Goal: Task Accomplishment & Management: Manage account settings

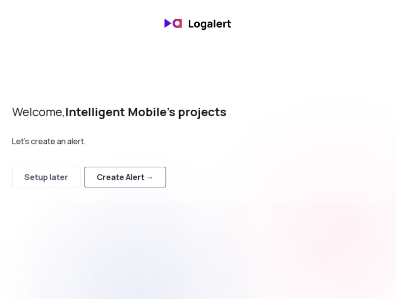
click at [137, 175] on div "Create Alert →" at bounding box center [124, 177] width 57 height 12
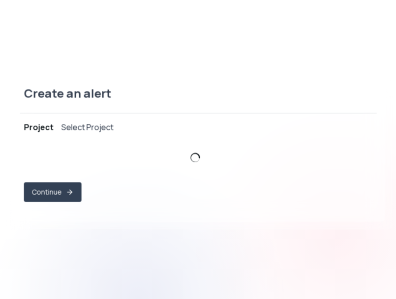
select select "prj_w45kjB5LNdGqpaPn1Re1Gpk6IgI8"
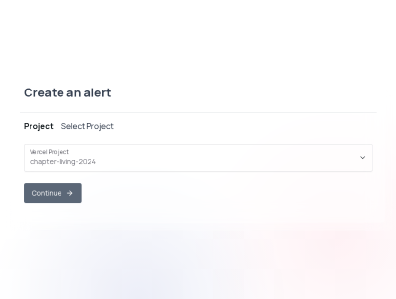
click at [69, 185] on button "Continue" at bounding box center [53, 194] width 58 height 20
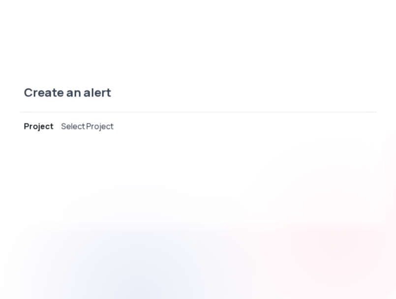
select select "message"
select select "CONTAINS"
select select "OR"
select select "message"
select select "CONTAINS"
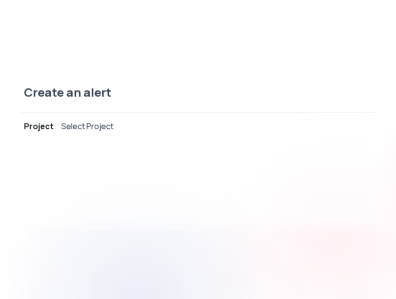
select select "AND"
select select "source"
select select "NOT_EQUALS"
select select "build"
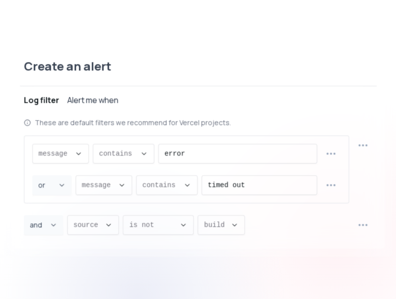
scroll to position [9, 0]
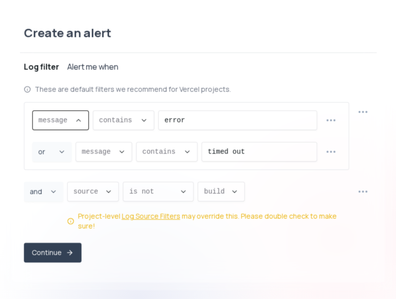
click at [57, 125] on span "message ," at bounding box center [54, 121] width 32 height 10
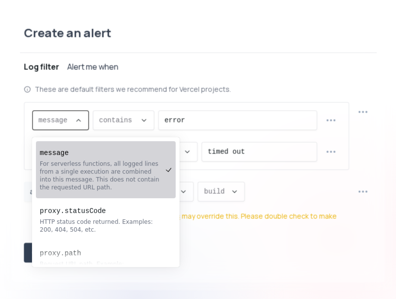
click at [82, 167] on div "For serverless functions, all logged lines from a single execution are combined…" at bounding box center [101, 176] width 122 height 32
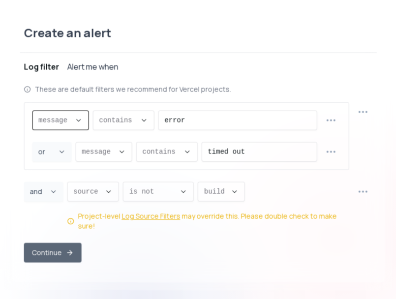
click at [73, 243] on button "Continue" at bounding box center [53, 253] width 58 height 20
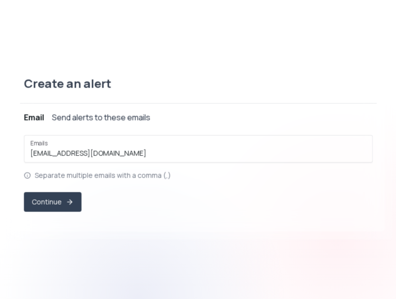
click at [77, 88] on div "Create an alert" at bounding box center [198, 90] width 357 height 28
click at [221, 240] on div "Create an alert Project chapter-living-2024 Log filter ( (log message contains …" at bounding box center [198, 150] width 396 height 188
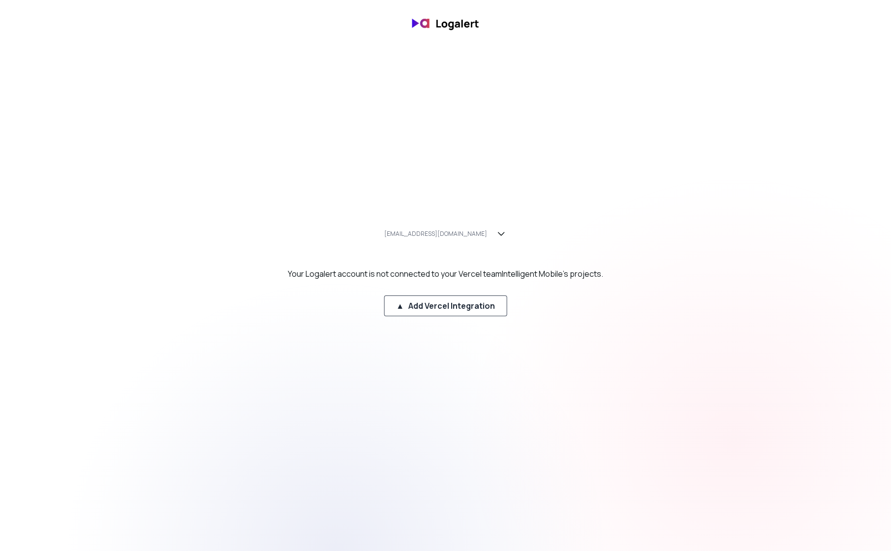
click at [440, 307] on div "▲ Add Vercel Integration" at bounding box center [445, 306] width 99 height 12
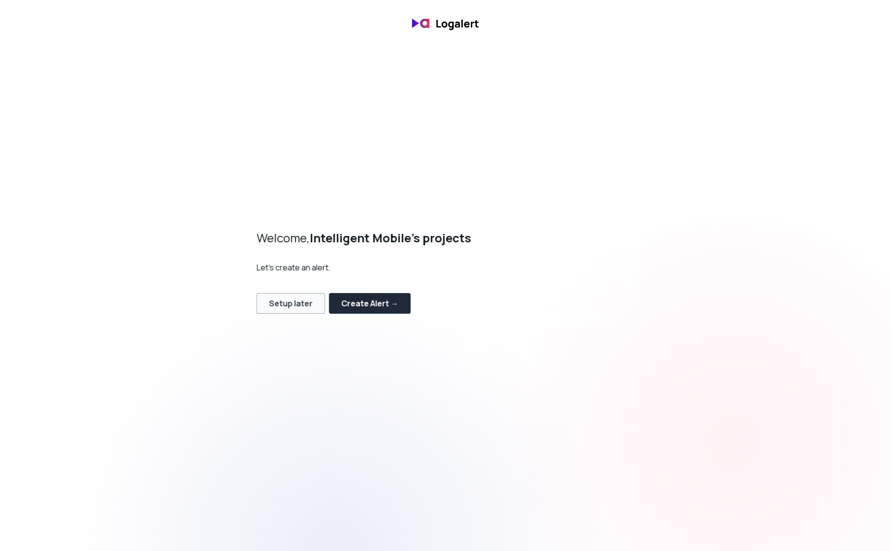
click at [309, 293] on button "Setup later" at bounding box center [291, 303] width 68 height 21
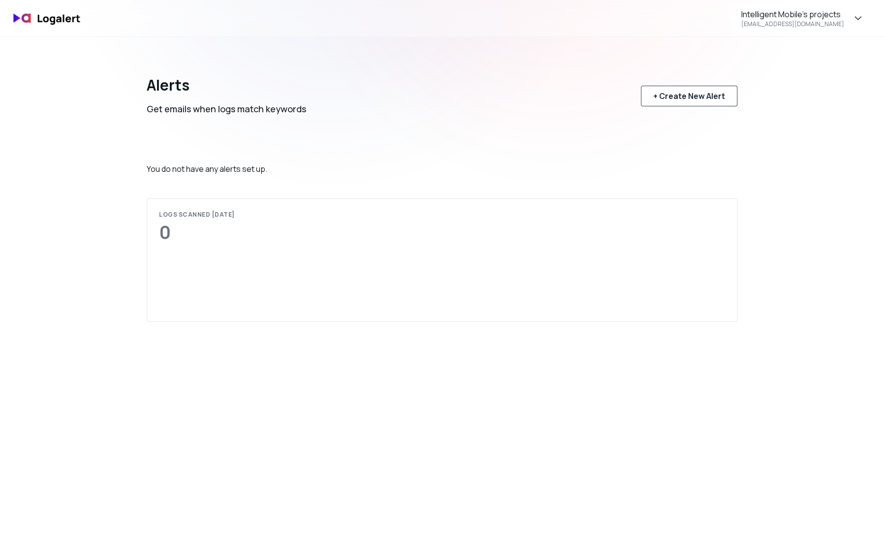
click at [651, 105] on button "+ Create New Alert" at bounding box center [689, 96] width 96 height 21
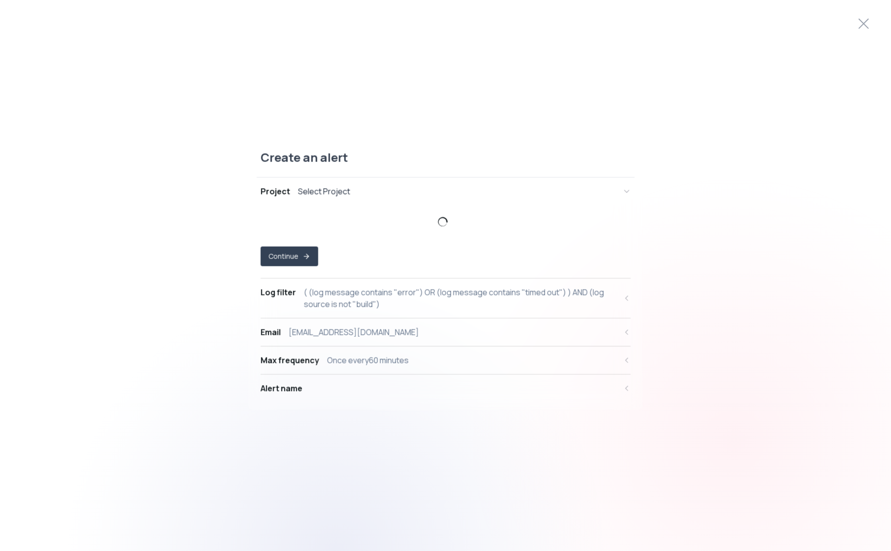
select select "prj_w45kjB5LNdGqpaPn1Re1Gpk6IgI8"
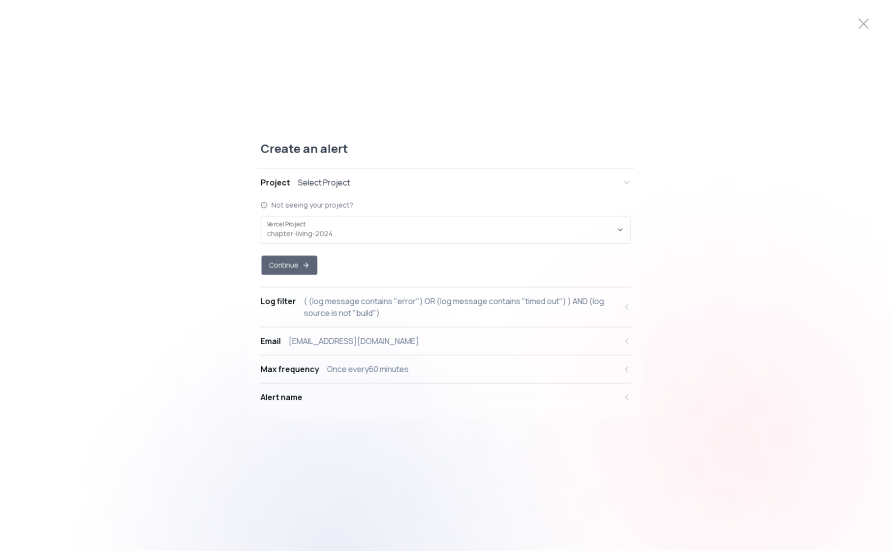
click at [303, 268] on icon "button" at bounding box center [306, 265] width 8 height 8
select select "message"
select select "CONTAINS"
select select "OR"
select select "message"
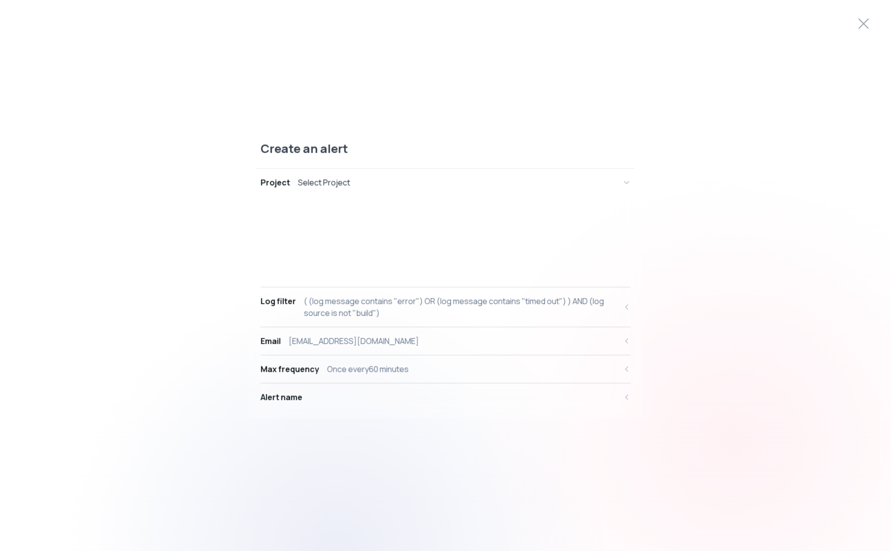
select select "CONTAINS"
select select "AND"
select select "source"
select select "NOT_EQUALS"
select select "build"
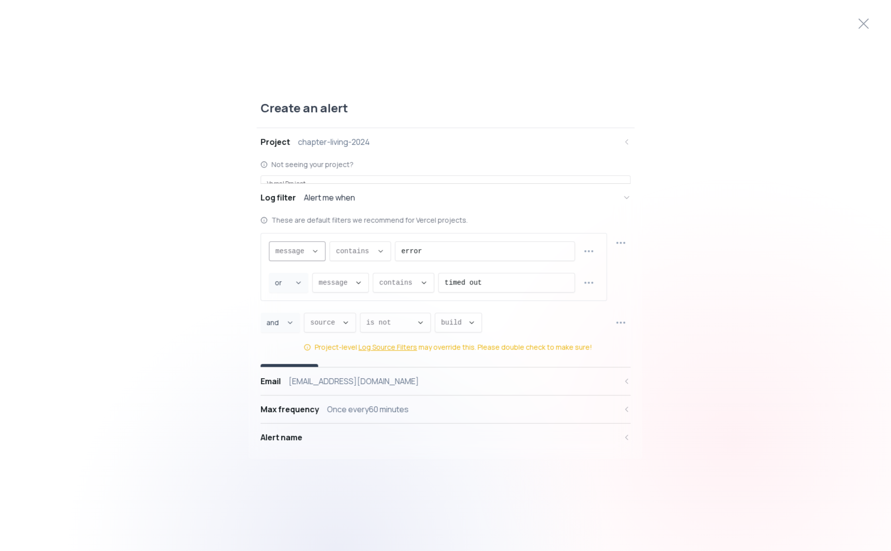
scroll to position [9, 0]
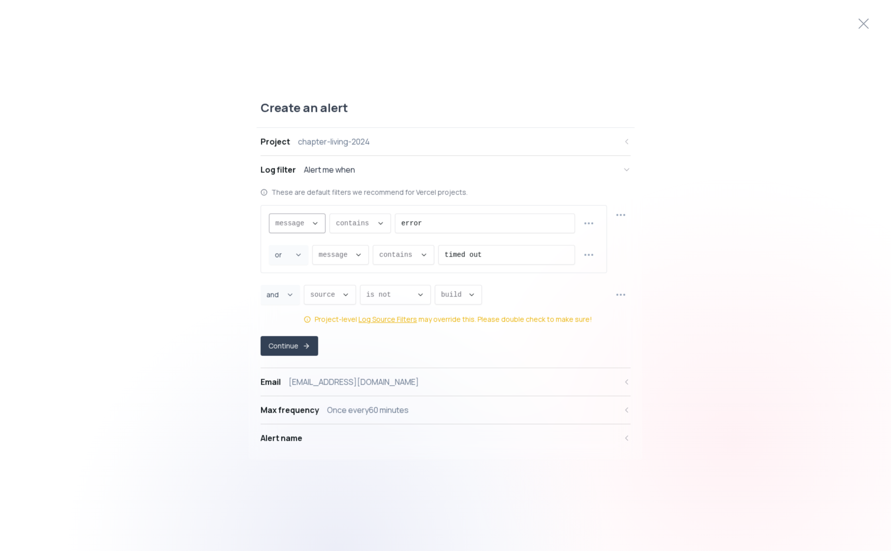
click at [303, 226] on span "message ," at bounding box center [292, 223] width 32 height 10
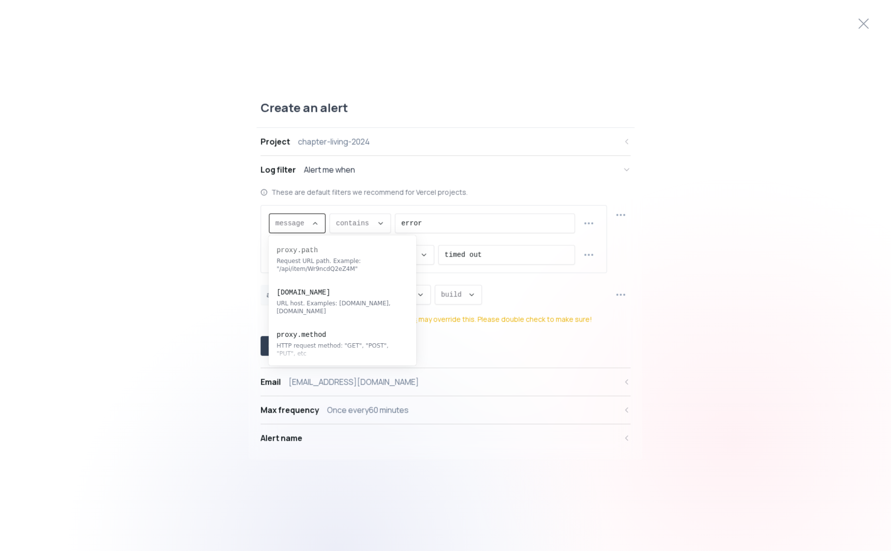
scroll to position [196, 0]
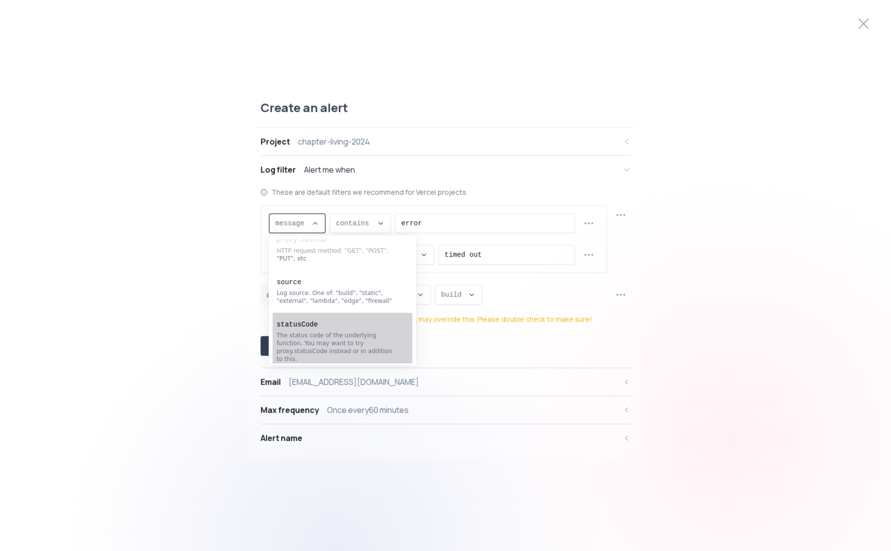
click at [318, 353] on div "The status code of the underlying function. You may want to try proxy.statusCod…" at bounding box center [338, 347] width 122 height 32
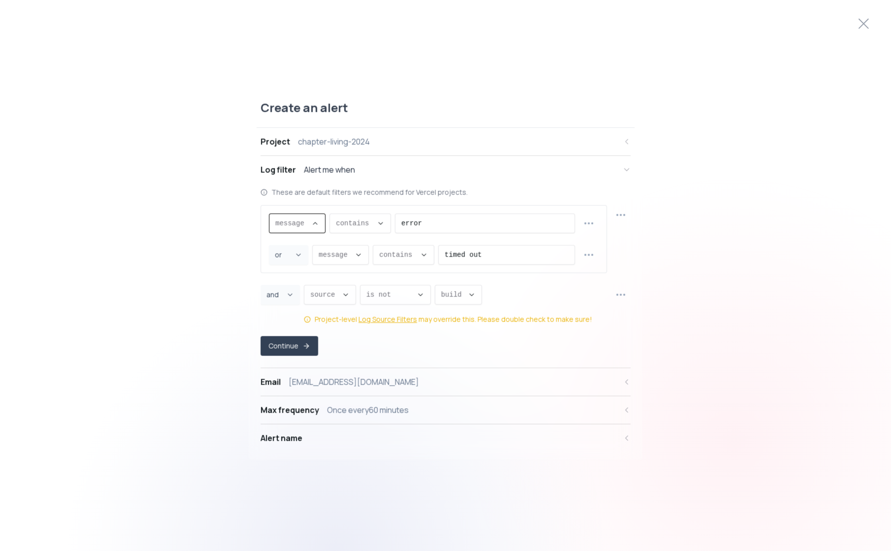
type input "statusCode"
select select "statusCode"
type input "EQUALS"
select select "EQUALS"
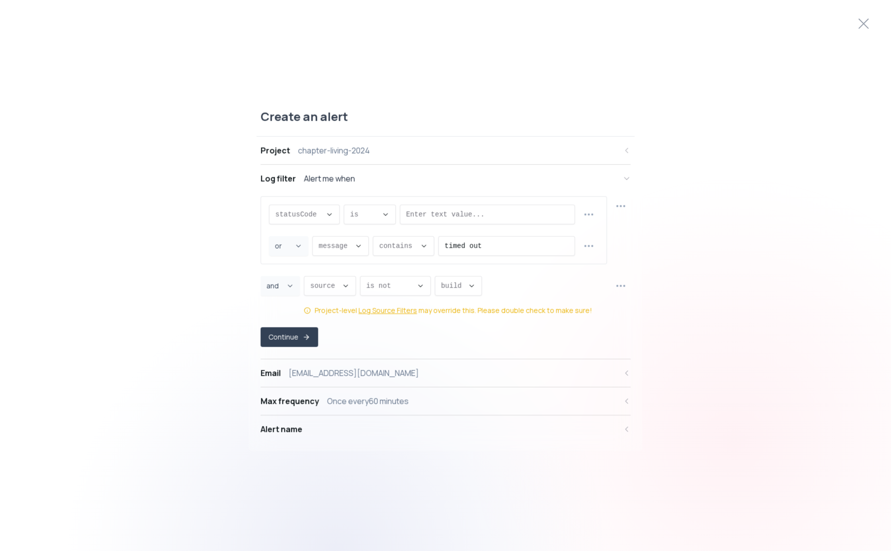
scroll to position [9, 0]
click at [358, 223] on div "is ," at bounding box center [364, 214] width 28 height 19
click at [359, 217] on span "is ," at bounding box center [364, 214] width 28 height 10
click at [440, 211] on input "error" at bounding box center [487, 214] width 162 height 19
click at [307, 205] on div "statusCode ," at bounding box center [299, 214] width 46 height 19
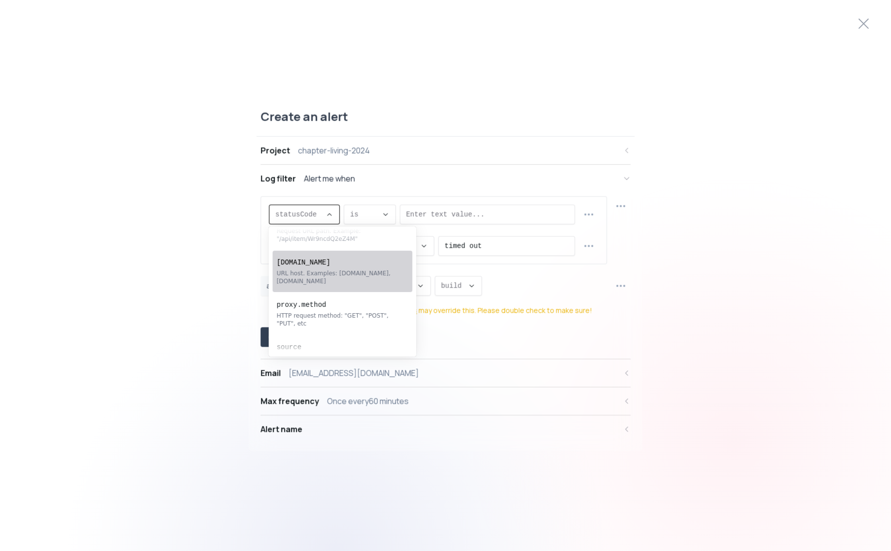
scroll to position [0, 0]
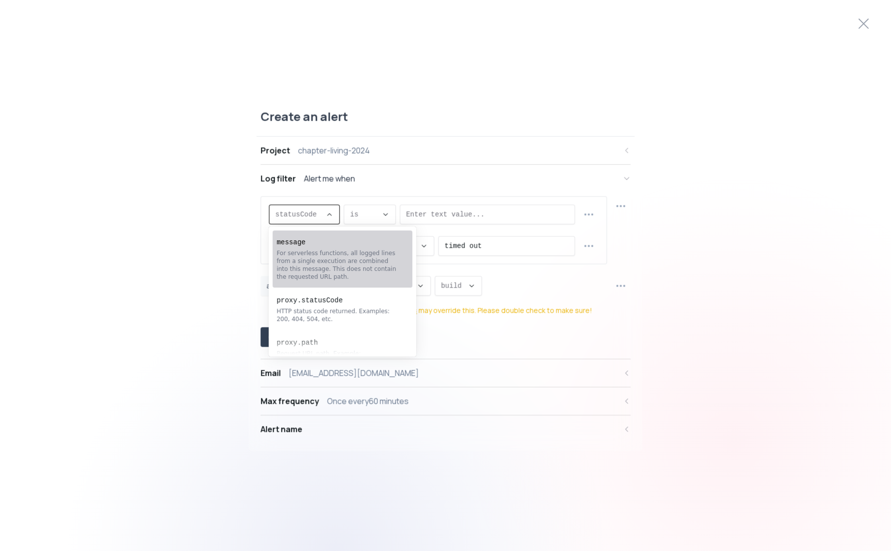
click at [306, 279] on div "For serverless functions, all logged lines from a single execution are combined…" at bounding box center [338, 265] width 122 height 32
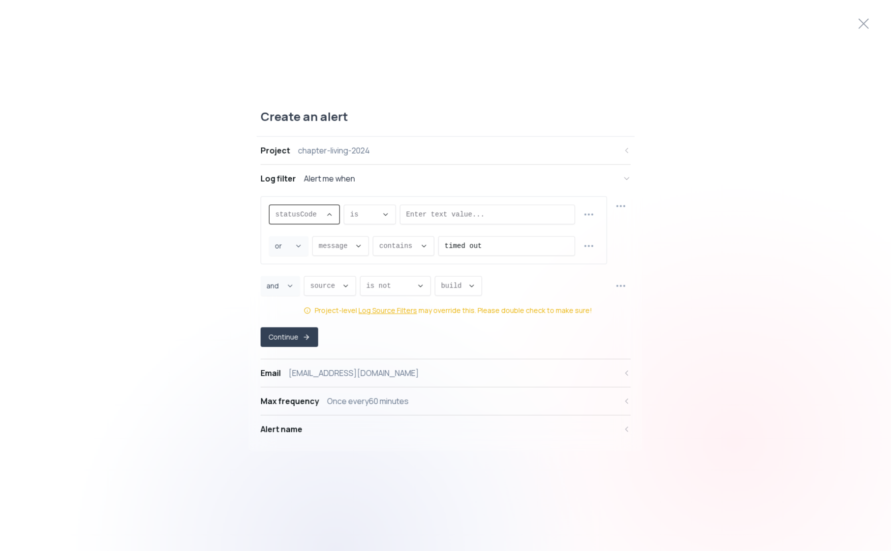
type input "message"
select select "message"
type input "CONTAINS"
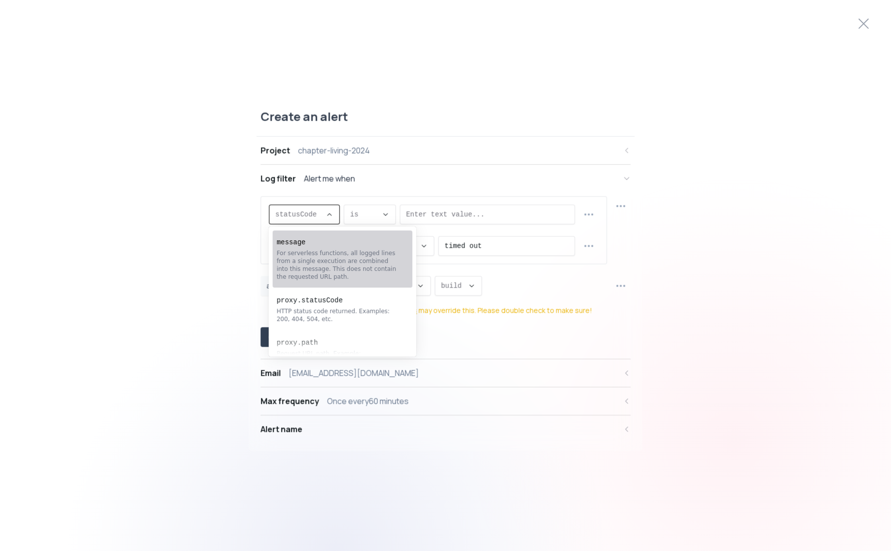
select select "CONTAINS"
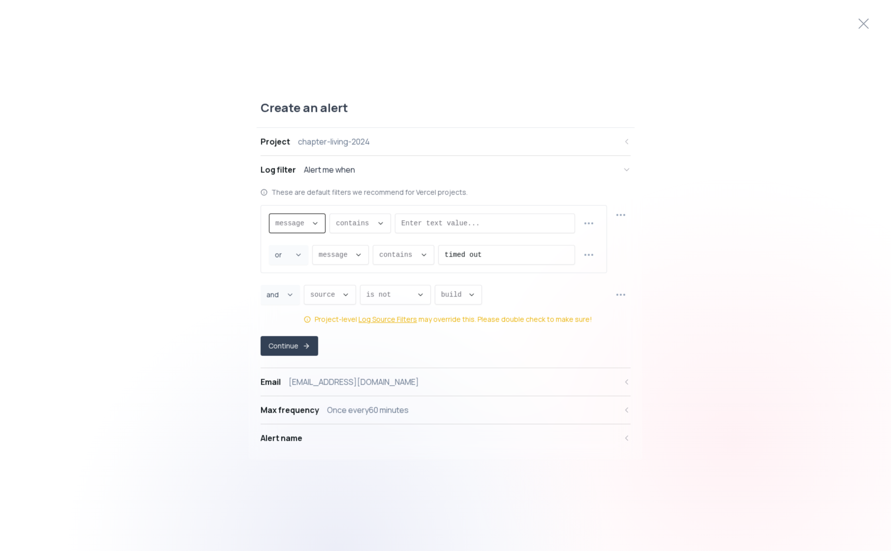
click at [372, 410] on div "Once every 60 minutes" at bounding box center [368, 410] width 82 height 12
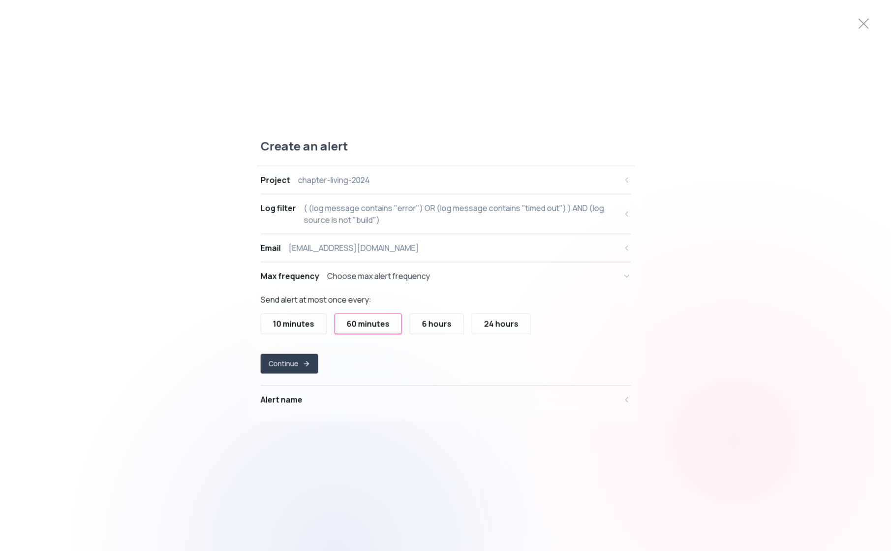
click at [305, 329] on button "10 minutes" at bounding box center [294, 323] width 66 height 21
click at [296, 362] on button "Continue" at bounding box center [289, 363] width 56 height 19
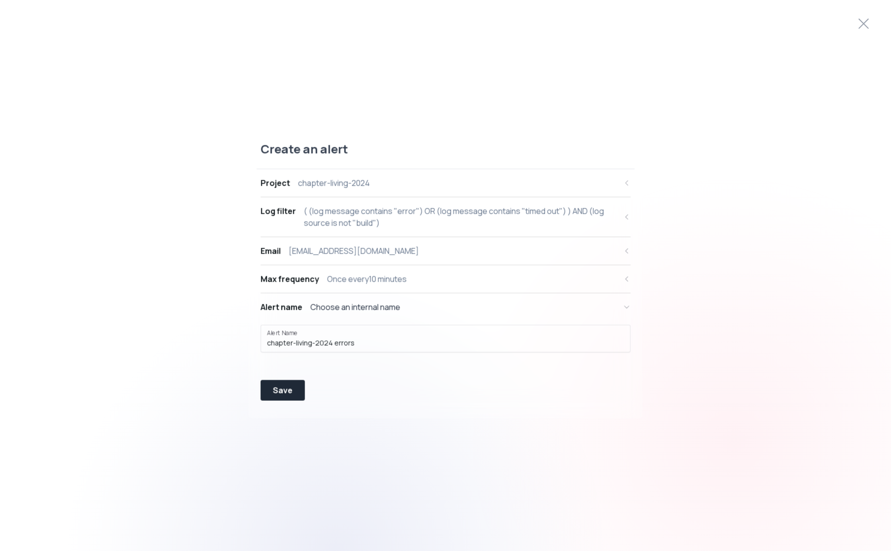
click at [338, 213] on div "( (log message contains "error") OR (log message contains "timed out") ) AND (l…" at bounding box center [460, 217] width 313 height 24
select select "message"
select select "CONTAINS"
select select "OR"
select select "message"
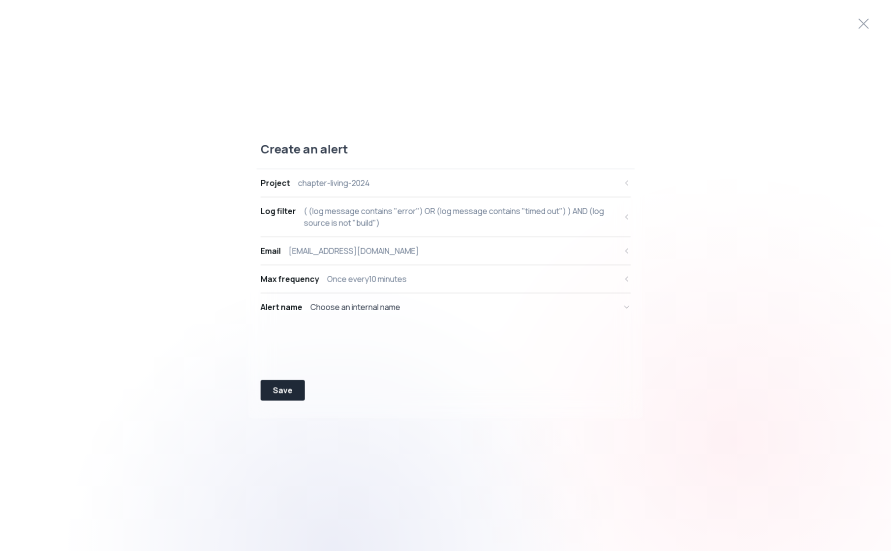
select select "CONTAINS"
select select "AND"
select select "source"
select select "NOT_EQUALS"
select select "build"
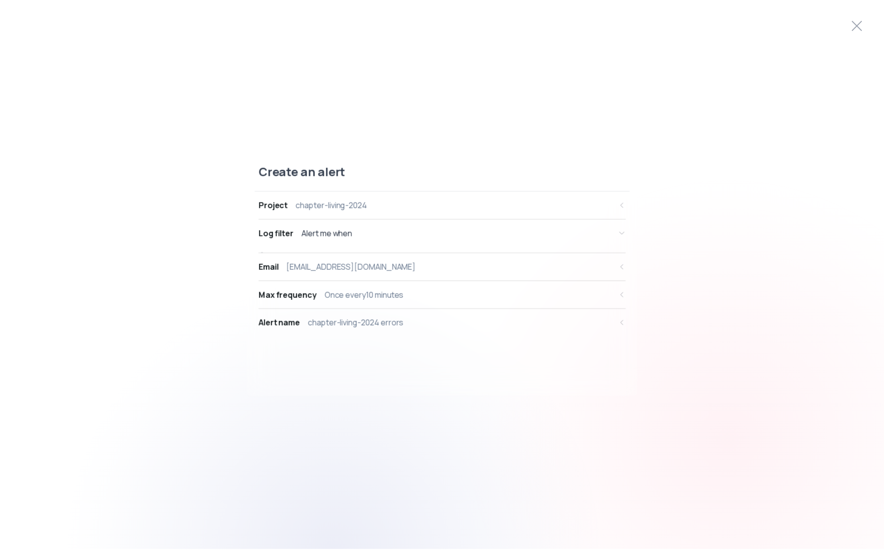
scroll to position [9, 0]
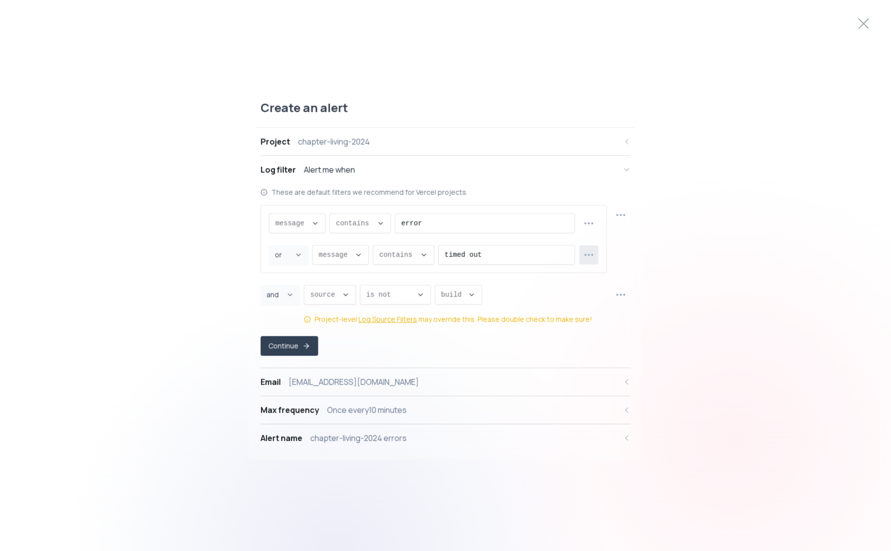
click at [587, 261] on button "button" at bounding box center [588, 254] width 19 height 19
click at [564, 310] on span "Delete row" at bounding box center [595, 313] width 72 height 10
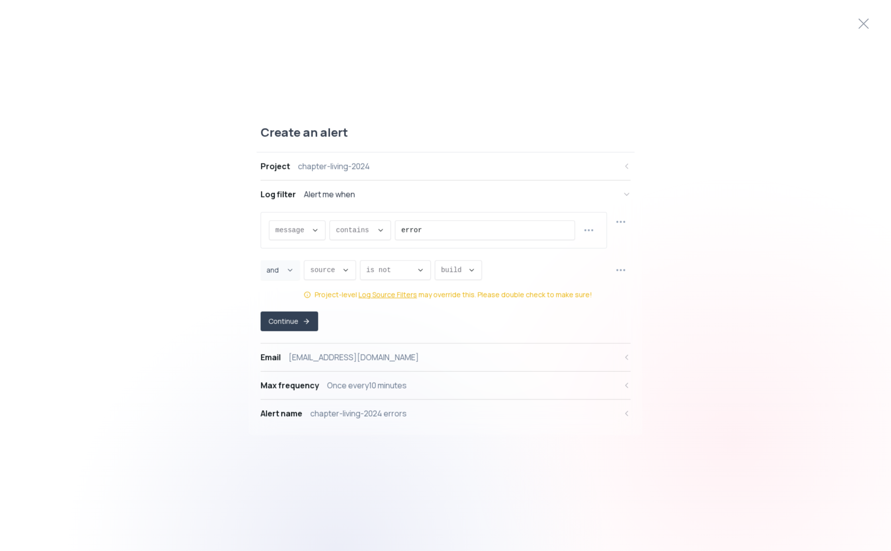
click at [194, 172] on div "Create an alert Project chapter-living-2024 Log filter Alert me when message me…" at bounding box center [445, 275] width 891 height 326
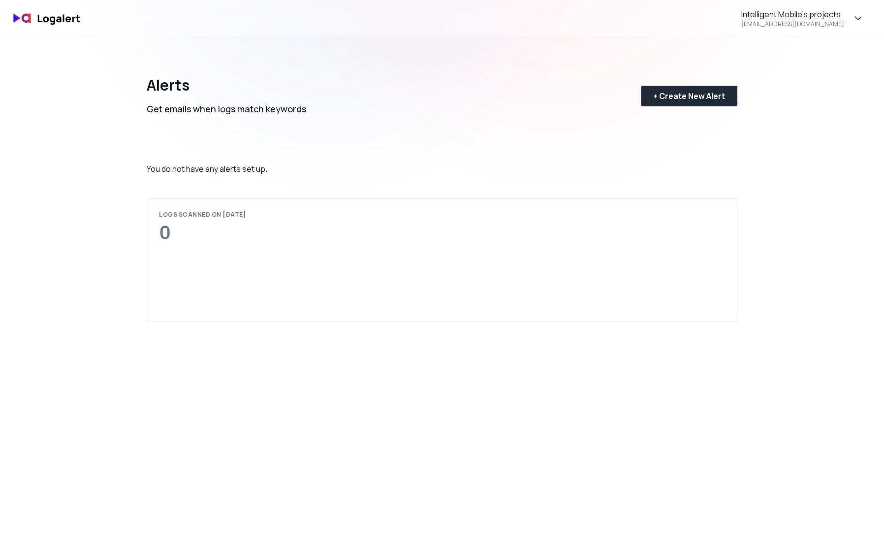
click at [186, 214] on div "Logs scanned on 23 Aug 2025" at bounding box center [202, 215] width 87 height 8
click at [790, 24] on div "[EMAIL_ADDRESS][DOMAIN_NAME]" at bounding box center [792, 24] width 103 height 8
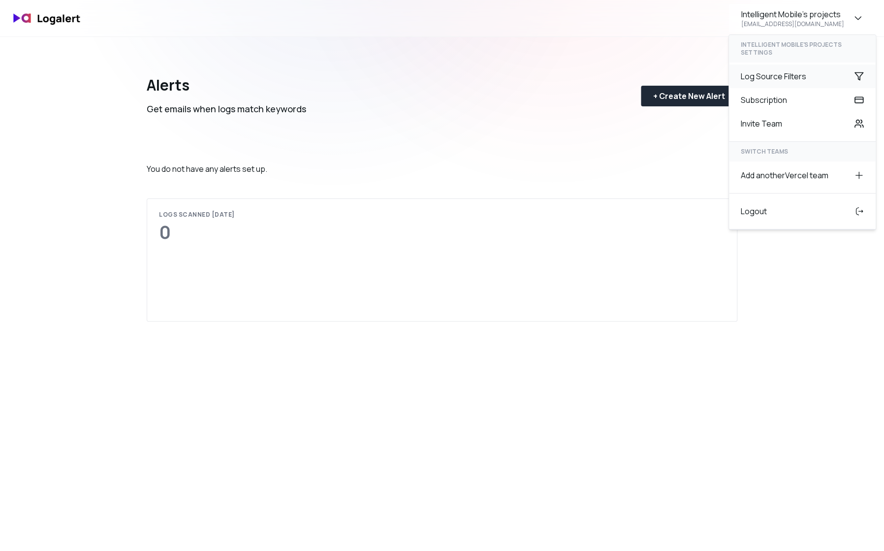
click at [786, 75] on div "Log Source Filters" at bounding box center [802, 76] width 147 height 24
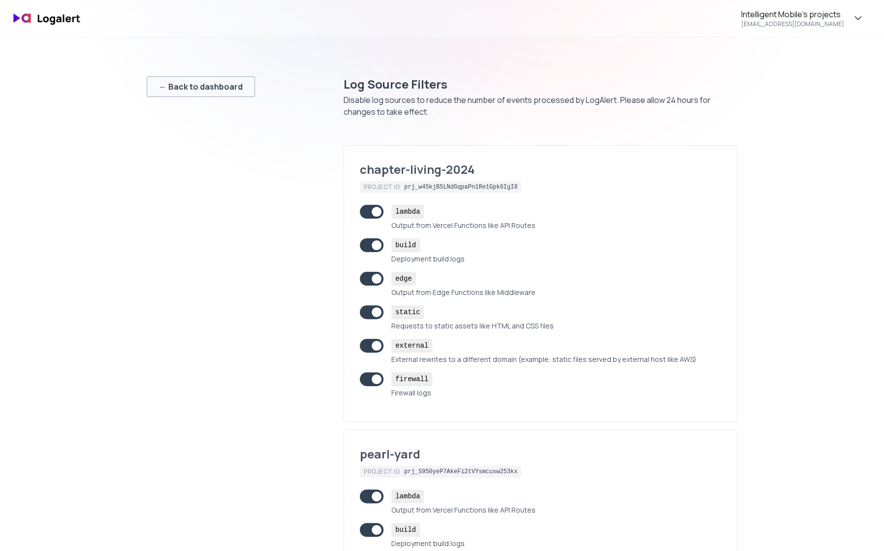
click at [235, 89] on div "← Back to dashboard" at bounding box center [201, 87] width 84 height 12
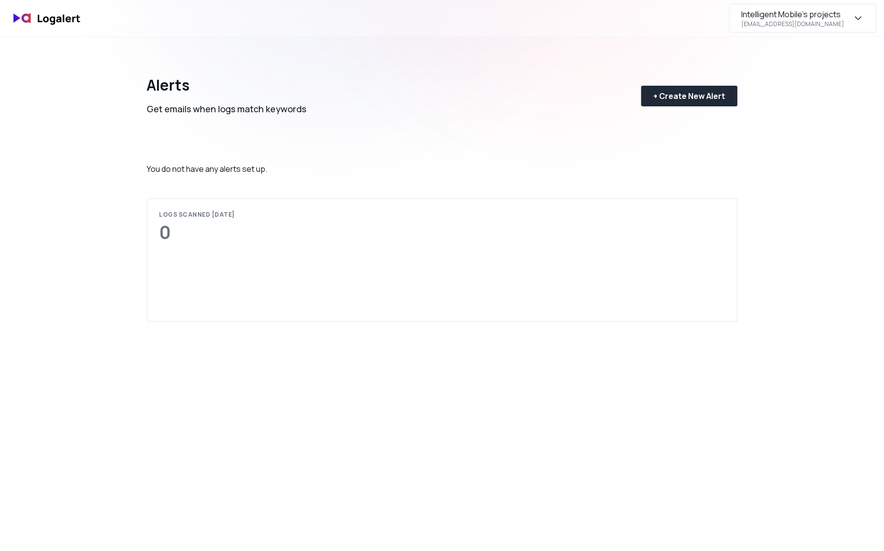
click at [796, 19] on div "Intelligent Mobile's projects" at bounding box center [790, 14] width 99 height 12
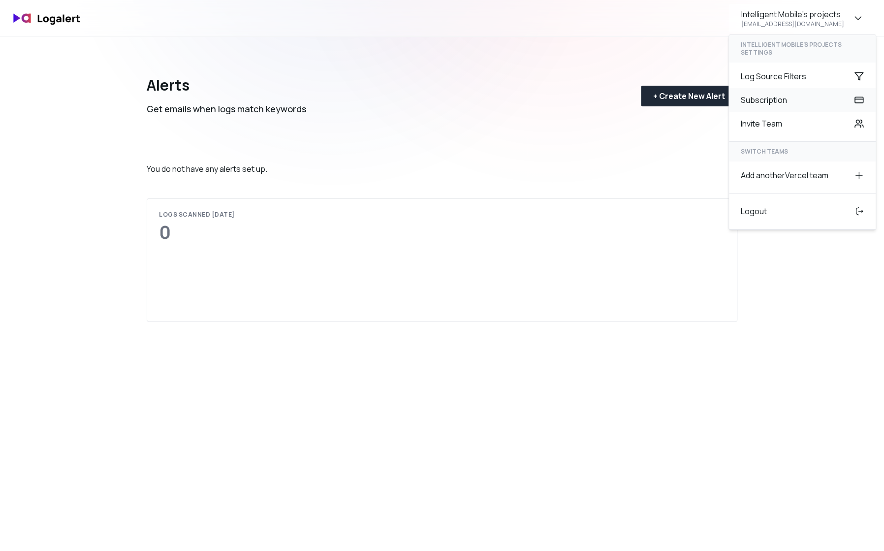
click at [787, 106] on div "Subscription" at bounding box center [802, 100] width 147 height 24
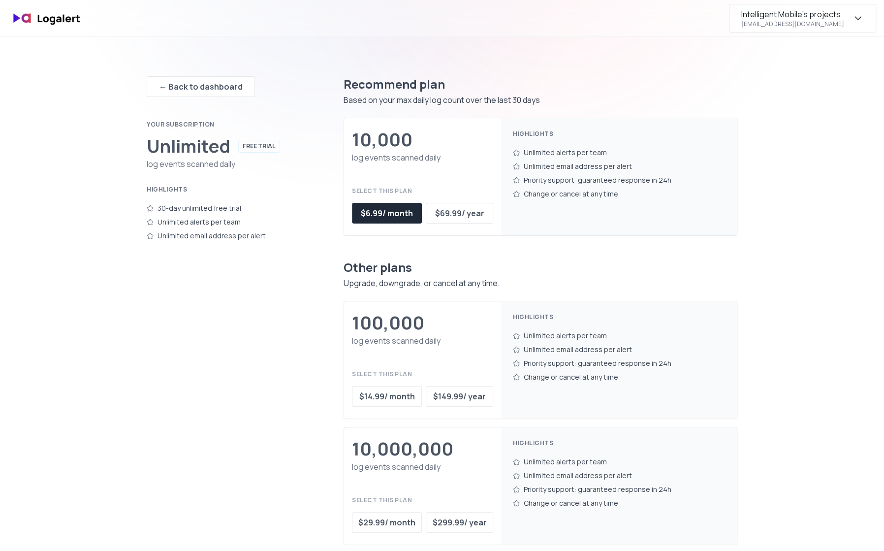
click at [804, 29] on div "Intelligent Mobile's projects support@intelligentmobile.com" at bounding box center [802, 18] width 147 height 29
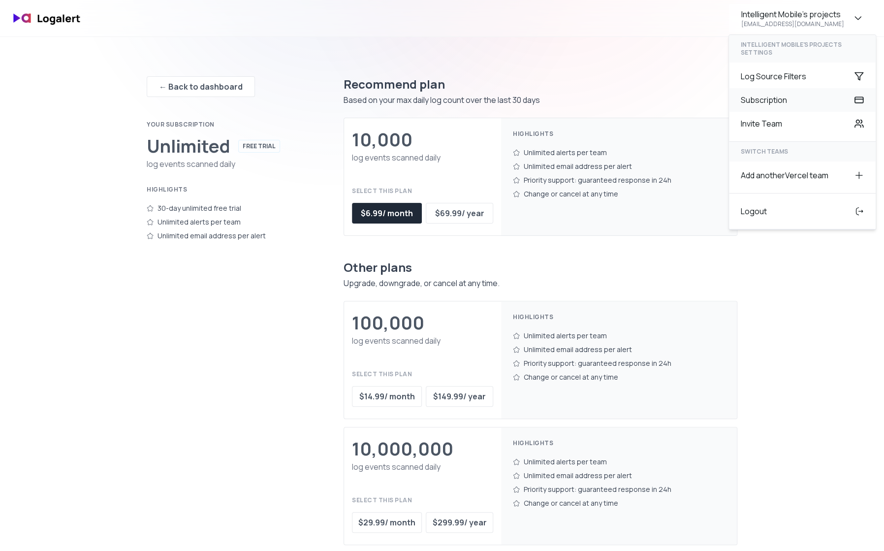
click at [789, 94] on div "Subscription" at bounding box center [802, 100] width 147 height 24
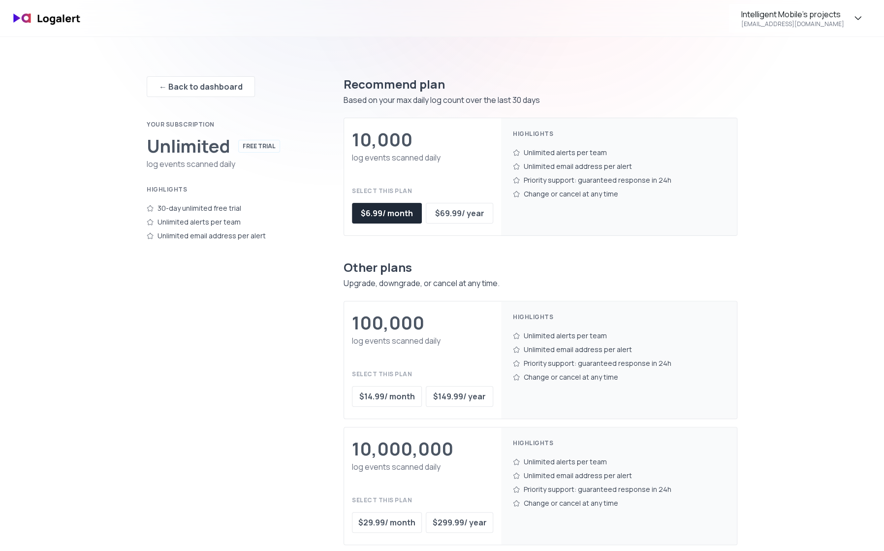
click at [772, 41] on div "← Back to dashboard Your subscription Unlimited FREE TRIAL log events scanned d…" at bounding box center [442, 318] width 709 height 563
click at [776, 26] on div "[EMAIL_ADDRESS][DOMAIN_NAME]" at bounding box center [792, 24] width 103 height 8
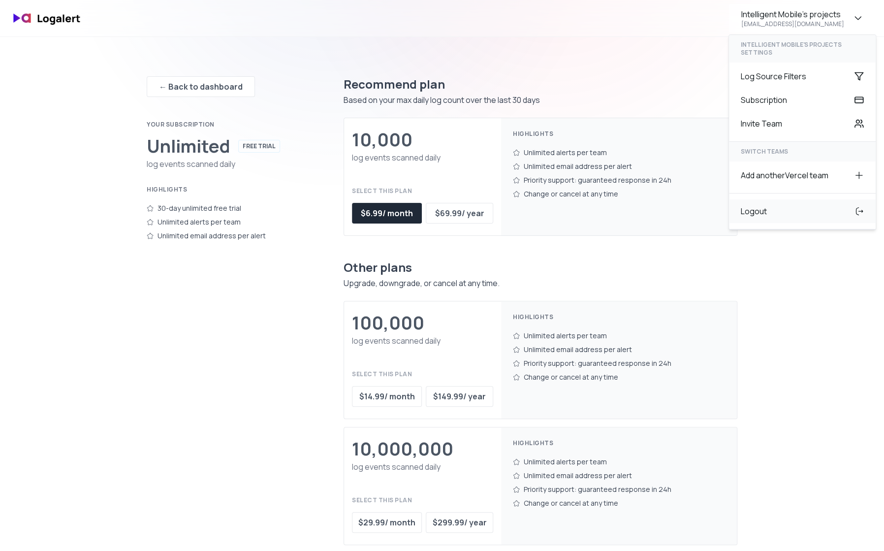
click at [753, 211] on div "Logout" at bounding box center [802, 211] width 147 height 24
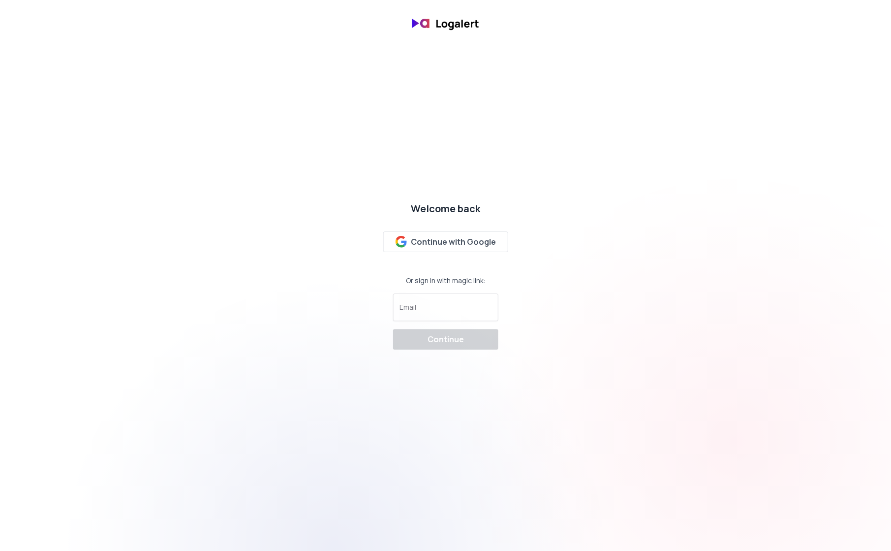
click at [205, 241] on div "Welcome back Continue with Google Or sign in with magic link: Email Continue" at bounding box center [445, 275] width 891 height 163
